Goal: Task Accomplishment & Management: Use online tool/utility

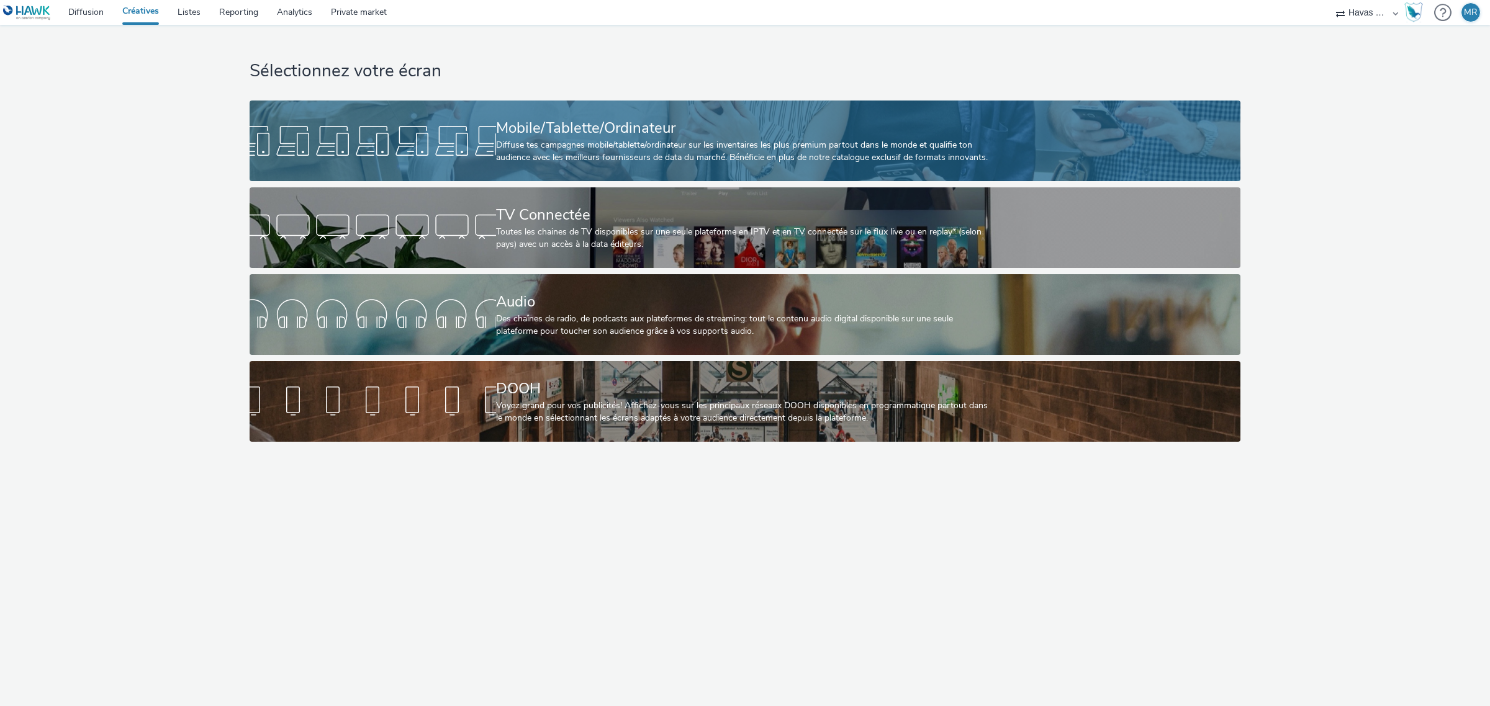
click at [493, 153] on div at bounding box center [373, 141] width 246 height 40
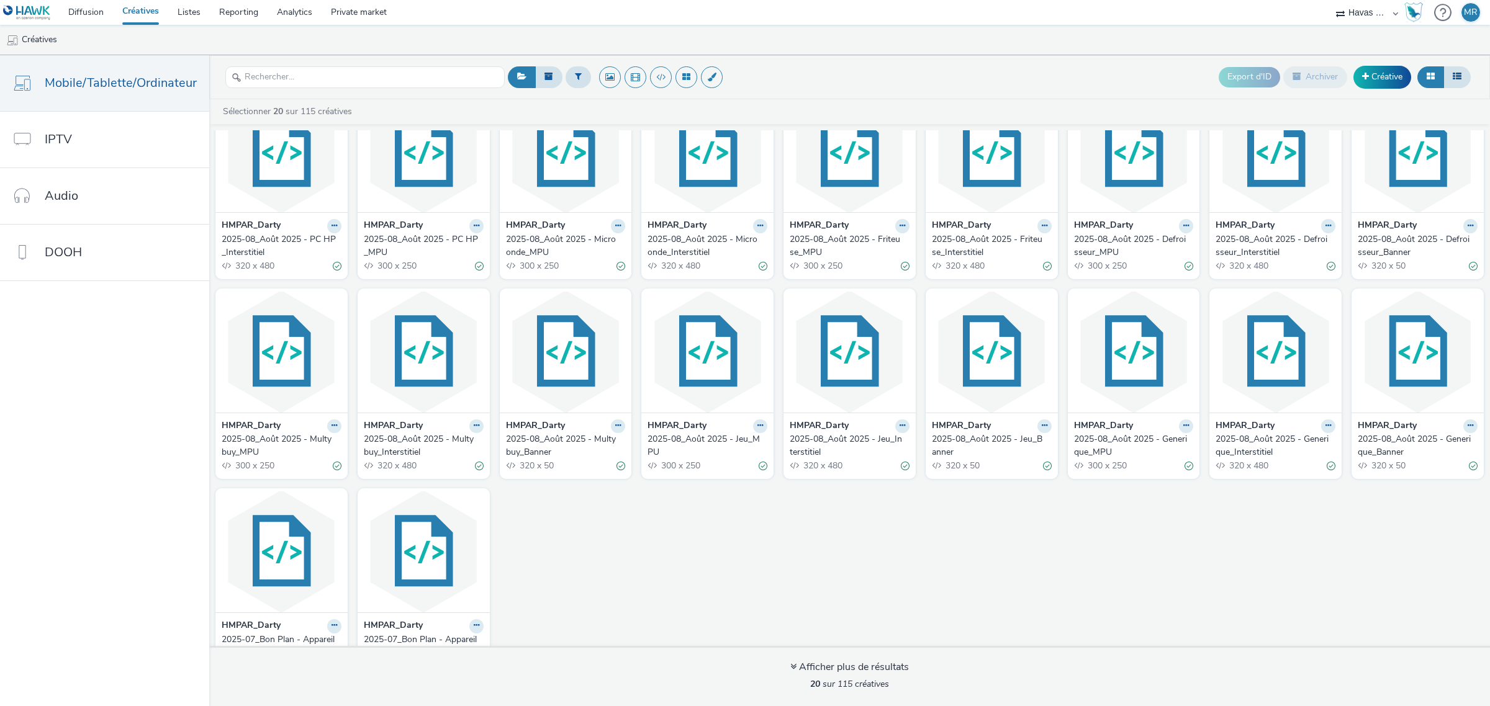
scroll to position [88, 0]
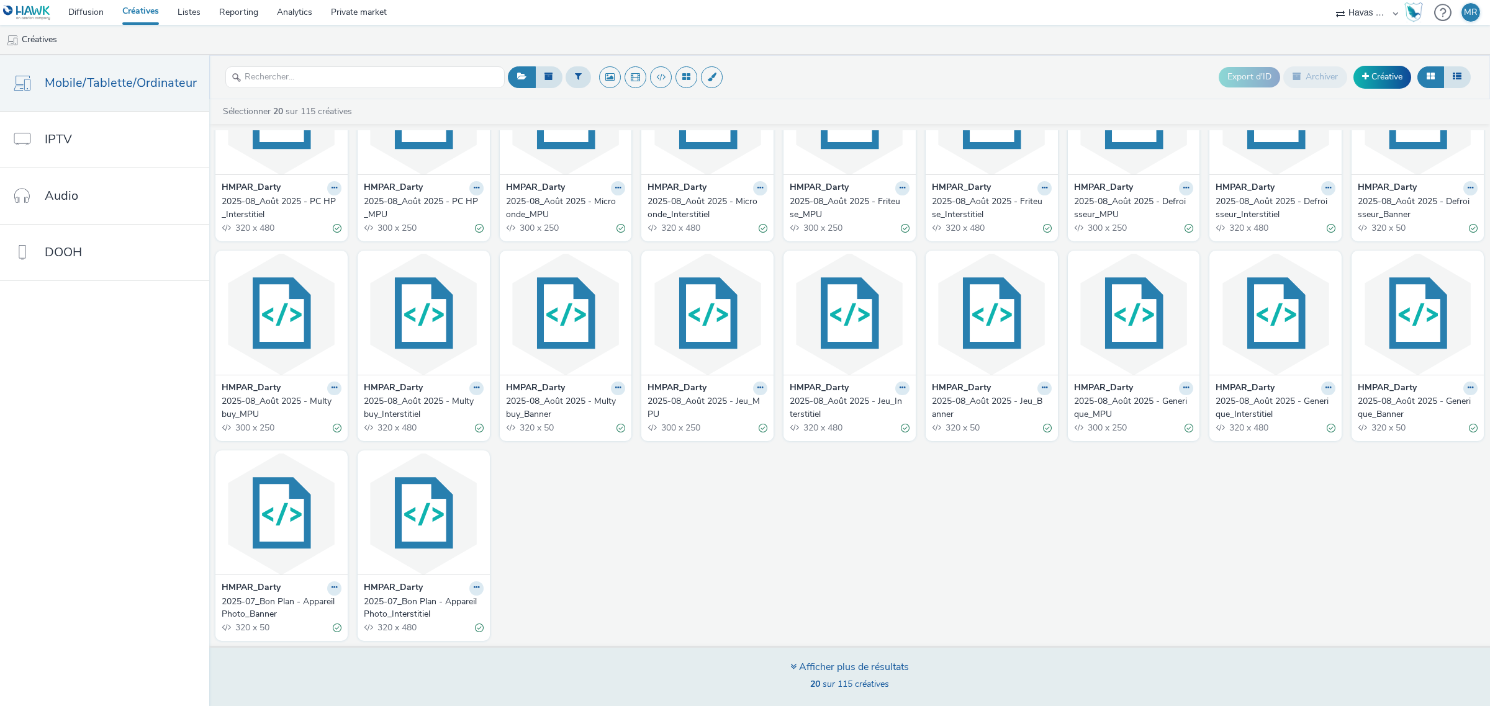
click at [852, 662] on div "Afficher plus de résultats" at bounding box center [849, 667] width 119 height 14
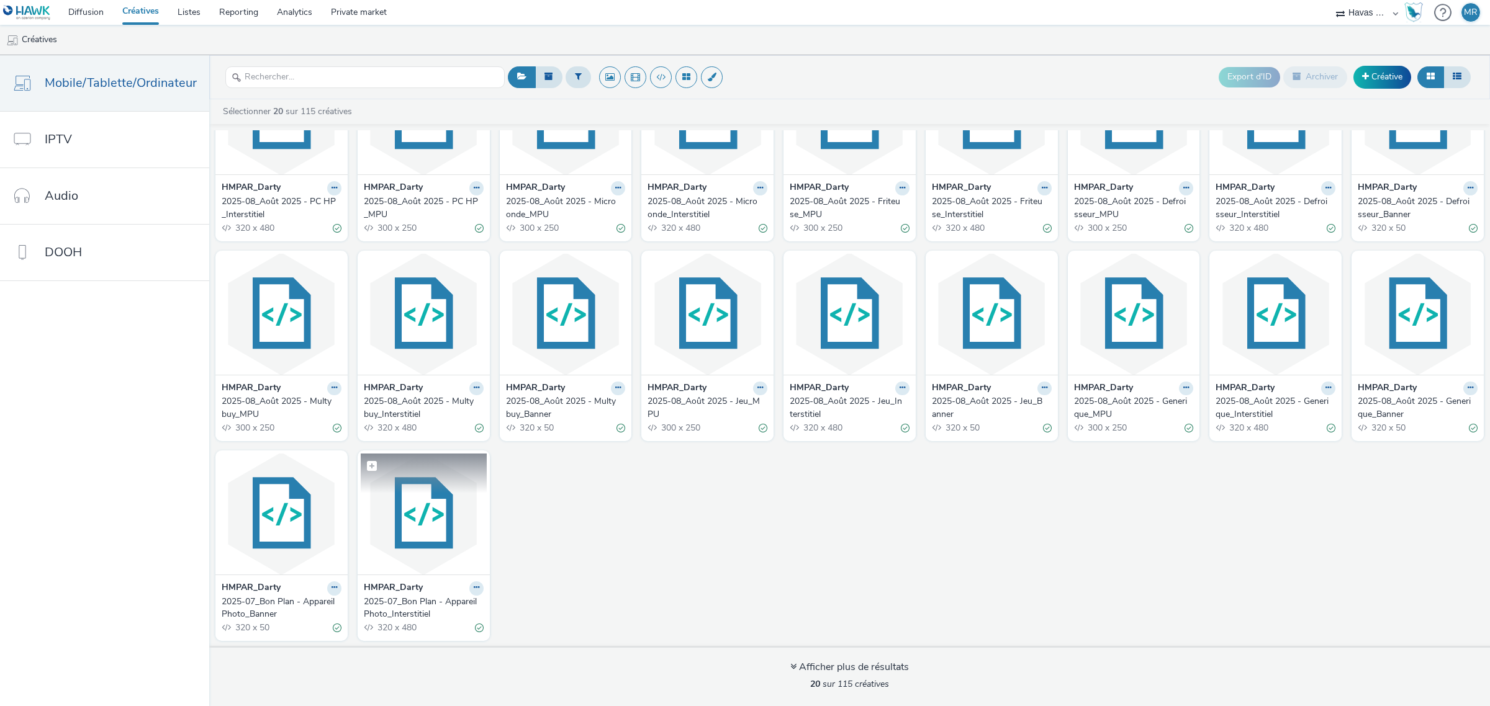
click at [407, 482] on figcaption at bounding box center [424, 474] width 126 height 40
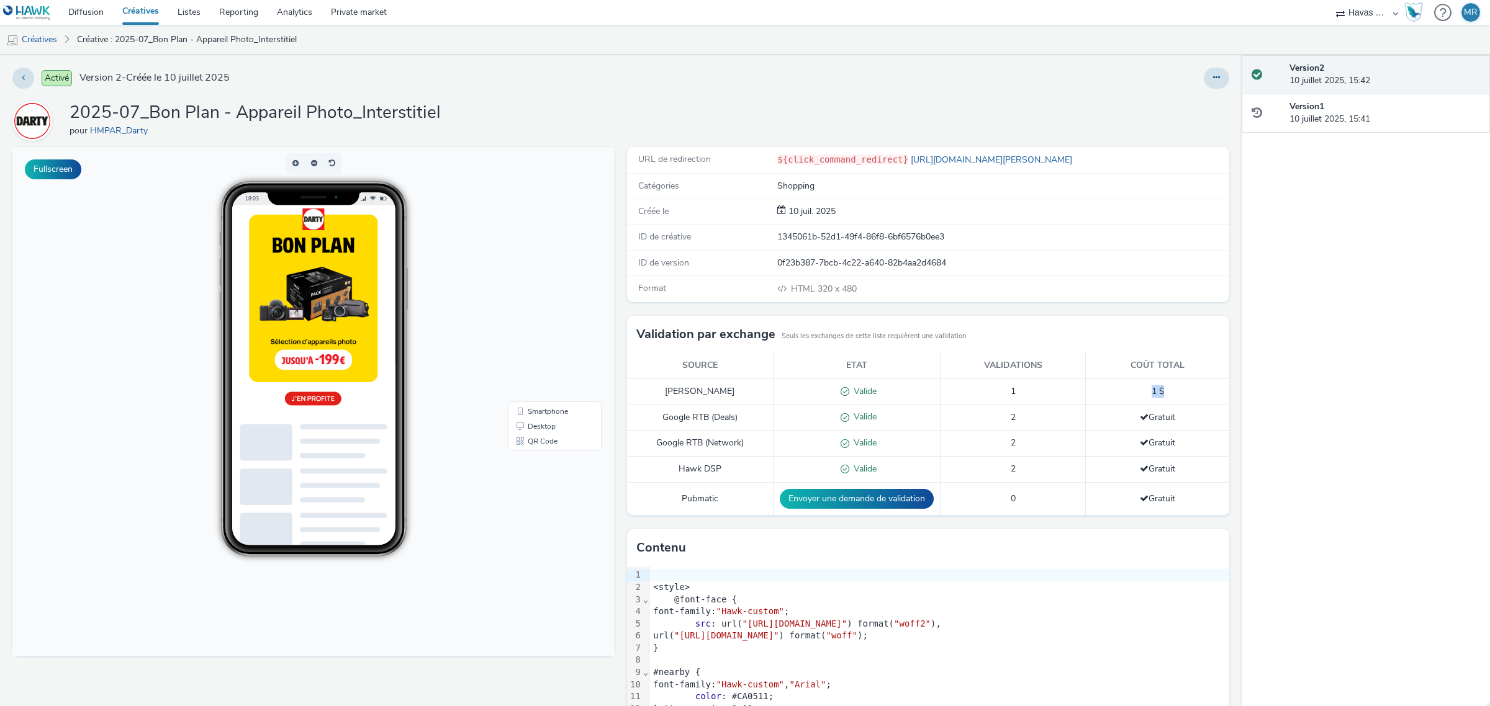
drag, startPoint x: 1156, startPoint y: 389, endPoint x: 1136, endPoint y: 389, distance: 19.9
click at [1136, 389] on td "1 $" at bounding box center [1157, 392] width 143 height 26
click at [1040, 395] on td "1" at bounding box center [1012, 392] width 145 height 26
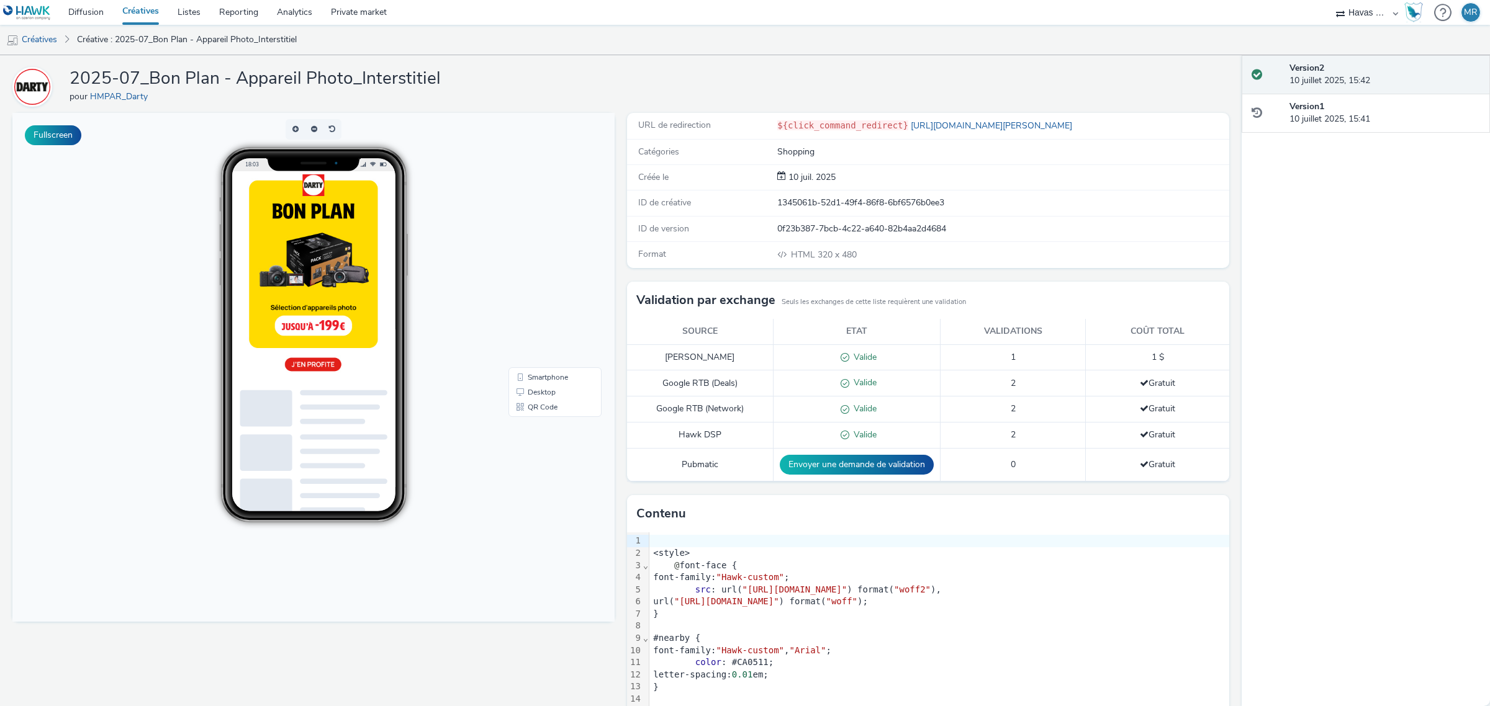
scroll to position [60, 0]
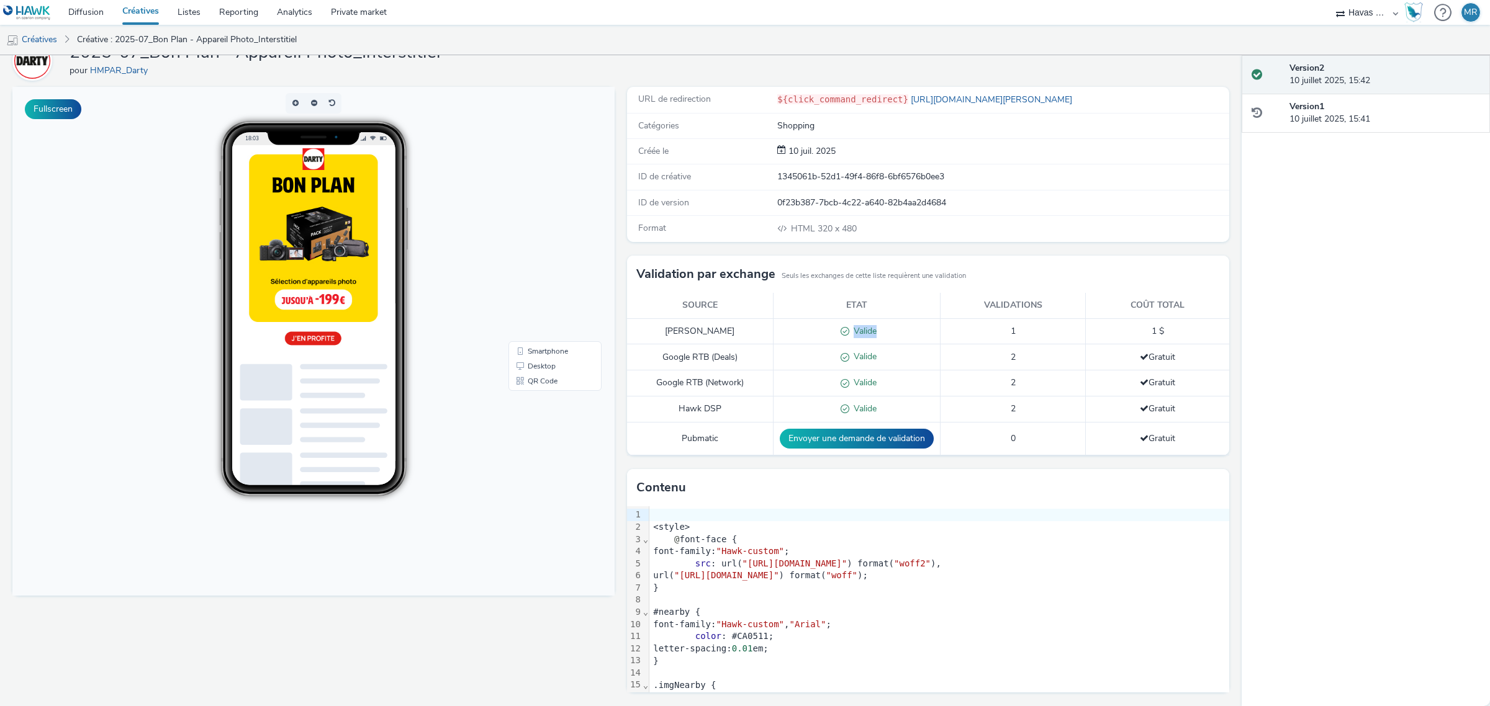
drag, startPoint x: 874, startPoint y: 328, endPoint x: 829, endPoint y: 330, distance: 44.7
click at [829, 330] on div "Valide" at bounding box center [857, 331] width 154 height 13
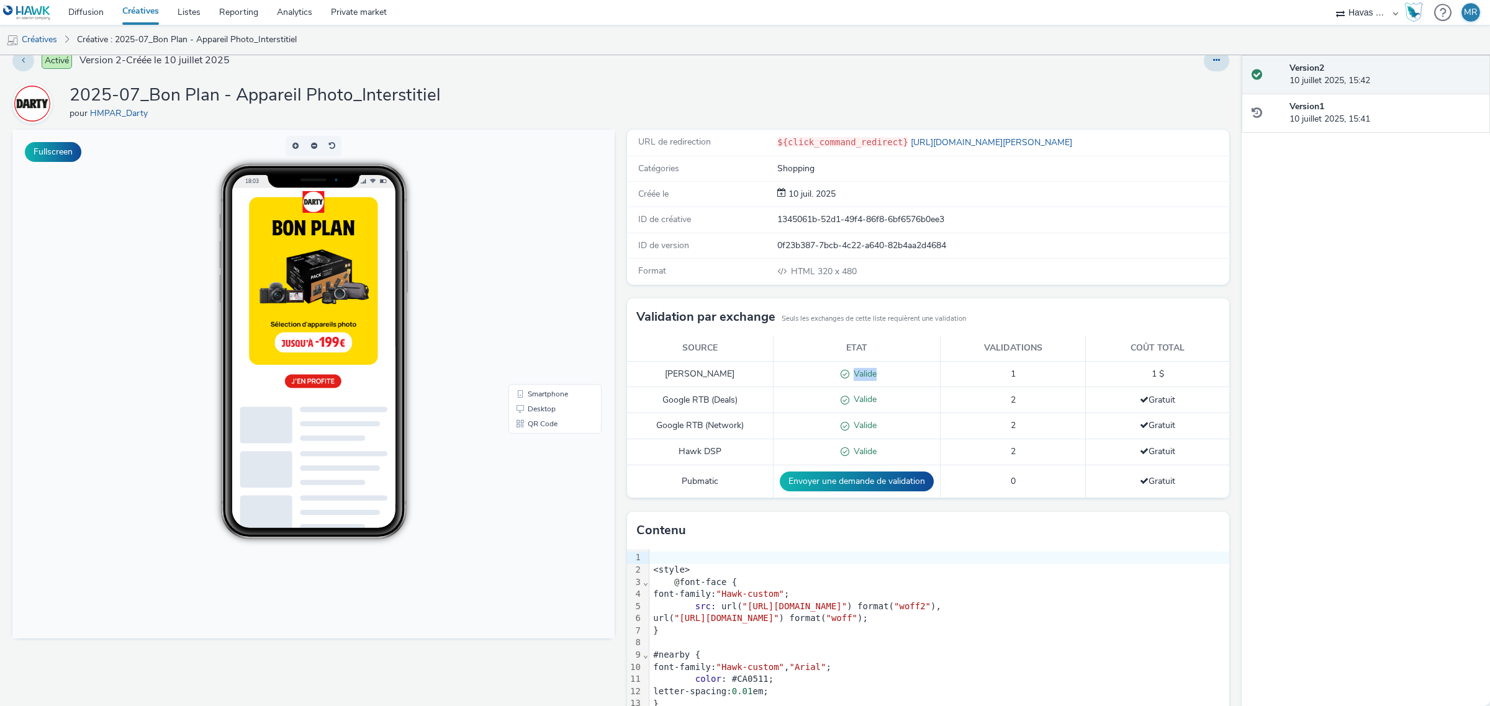
scroll to position [0, 0]
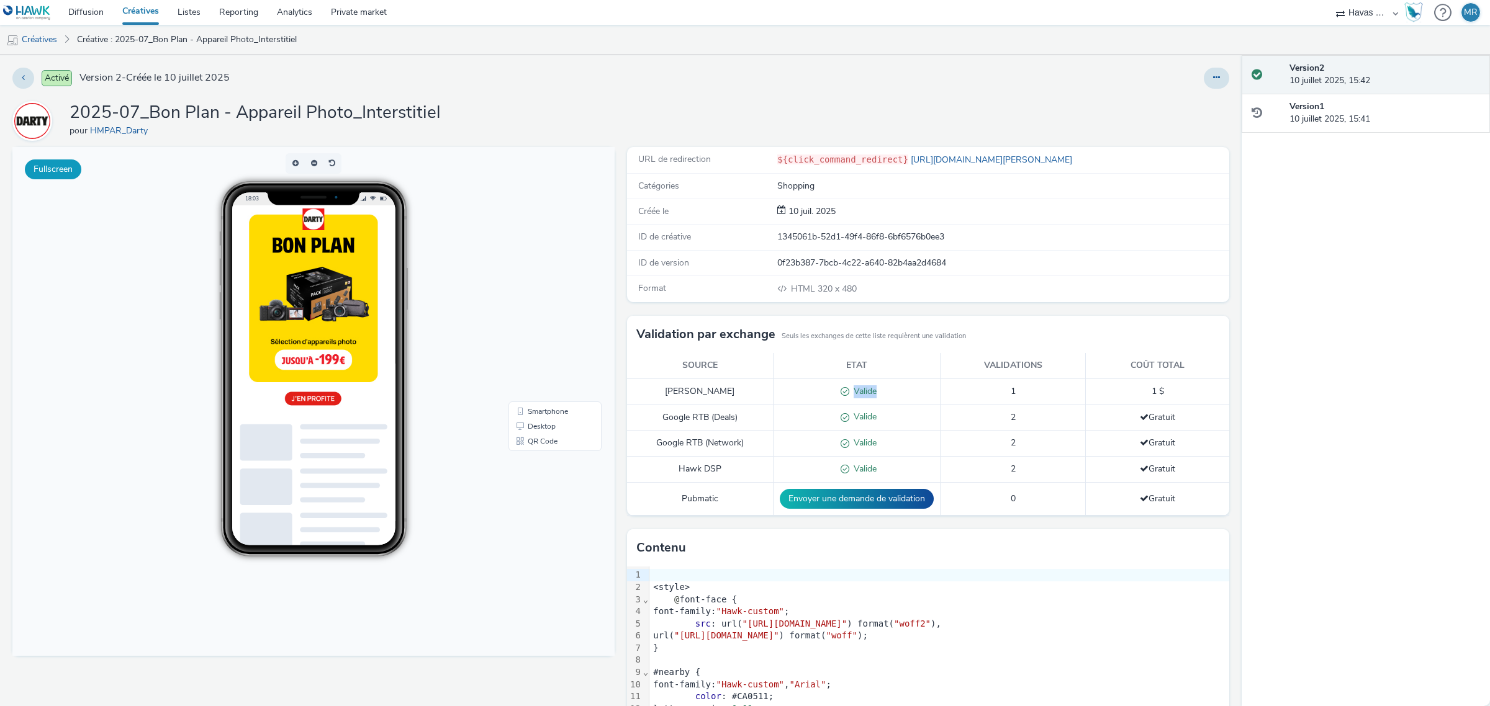
click at [51, 172] on button "Fullscreen" at bounding box center [53, 170] width 56 height 20
click at [94, 11] on link "Diffusion" at bounding box center [86, 12] width 54 height 25
